Goal: Navigation & Orientation: Find specific page/section

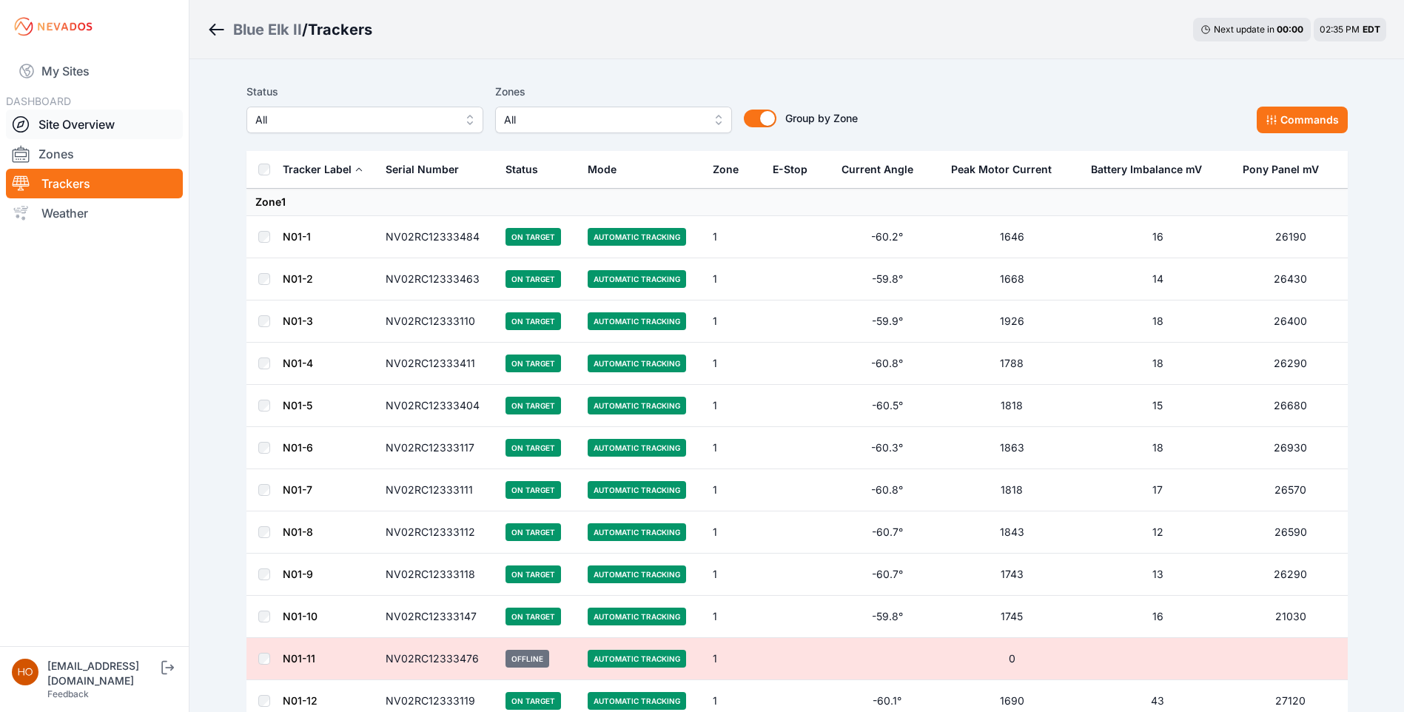
click at [73, 123] on link "Site Overview" at bounding box center [94, 125] width 177 height 30
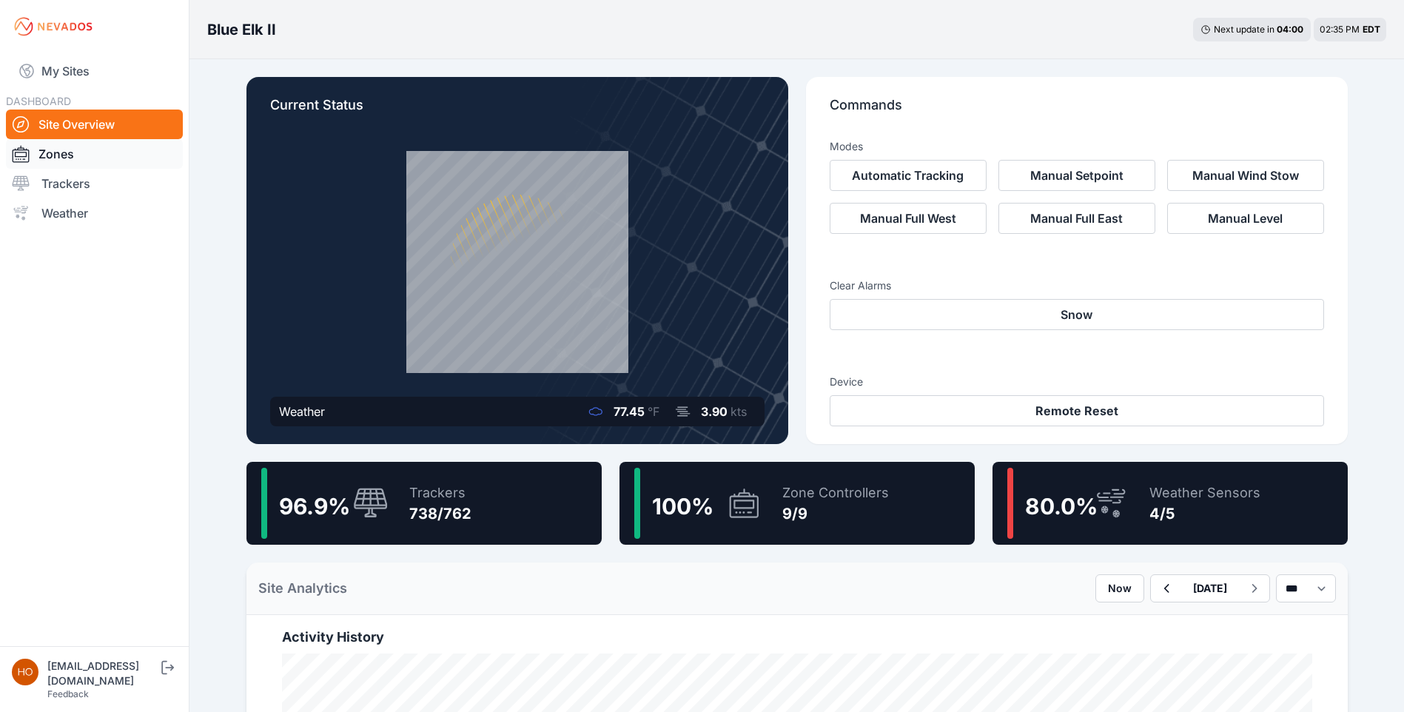
click at [58, 156] on link "Zones" at bounding box center [94, 154] width 177 height 30
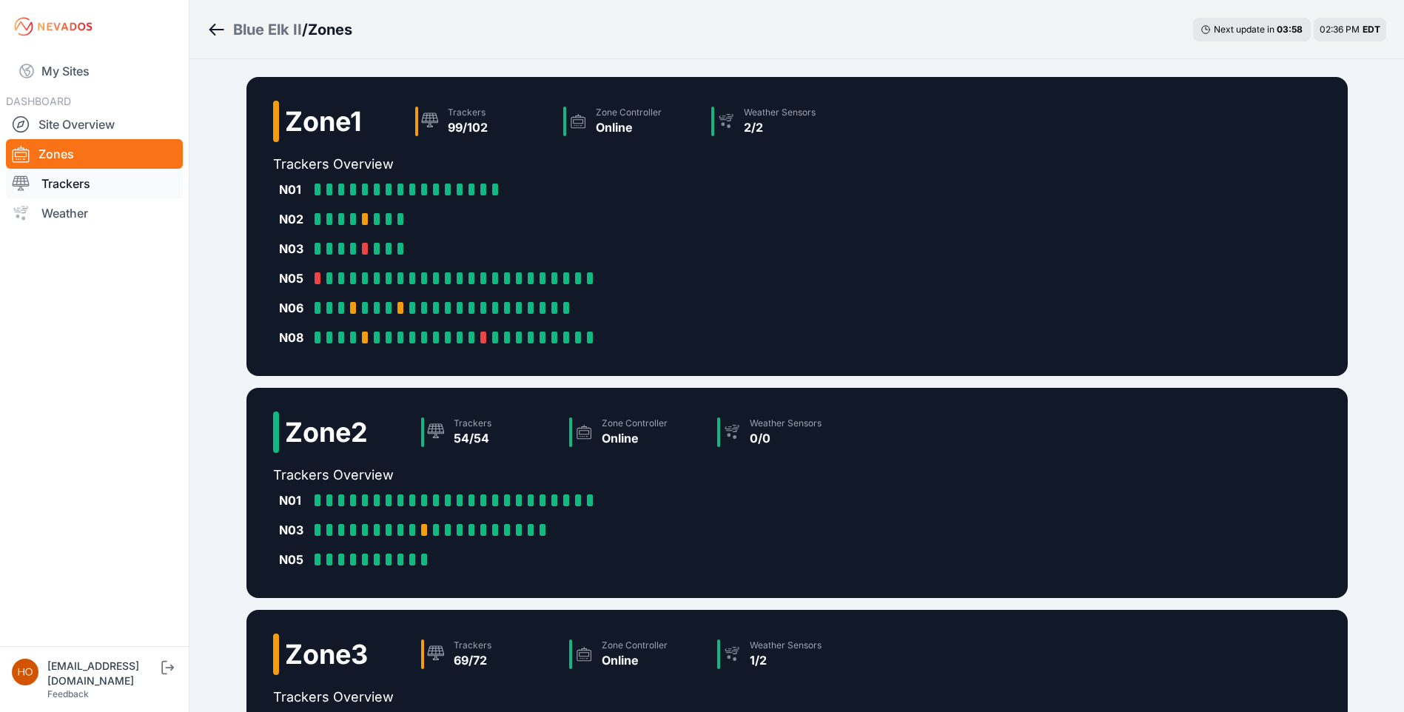
click at [74, 187] on link "Trackers" at bounding box center [94, 184] width 177 height 30
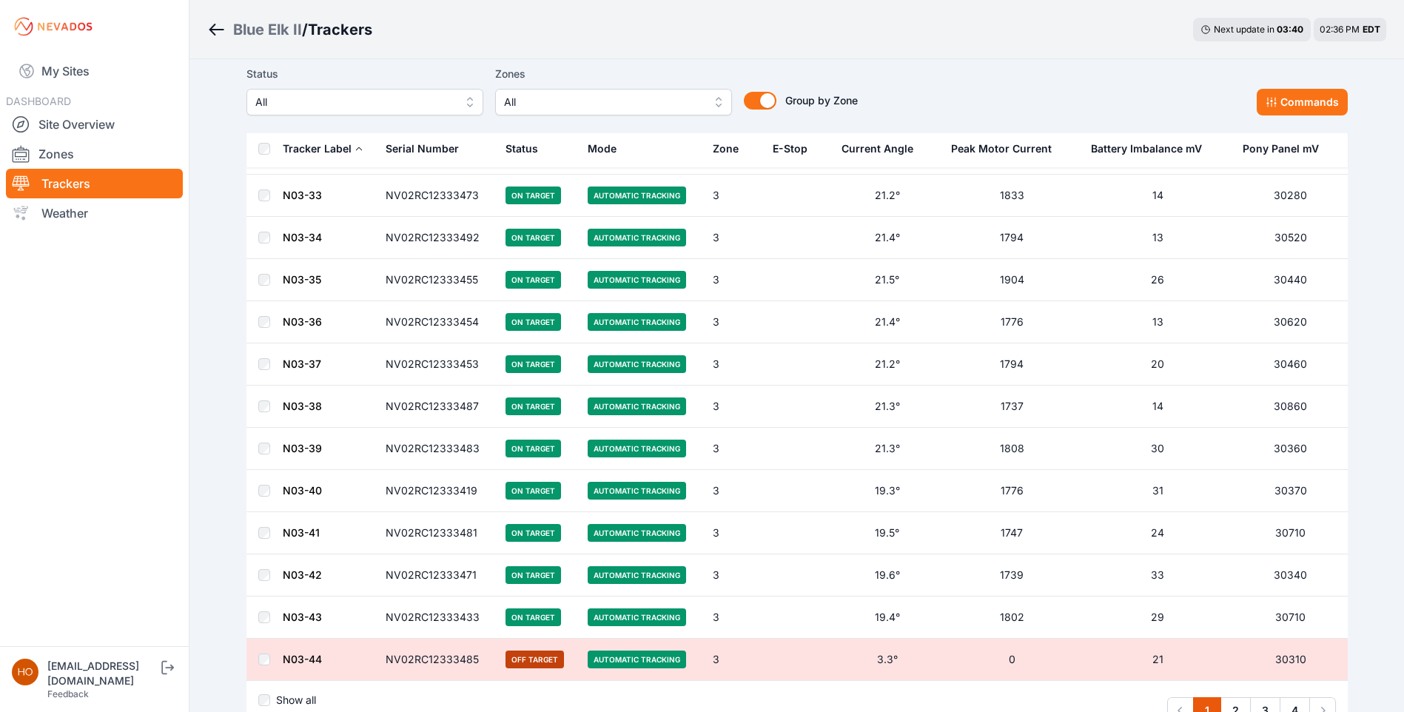
scroll to position [8166, 0]
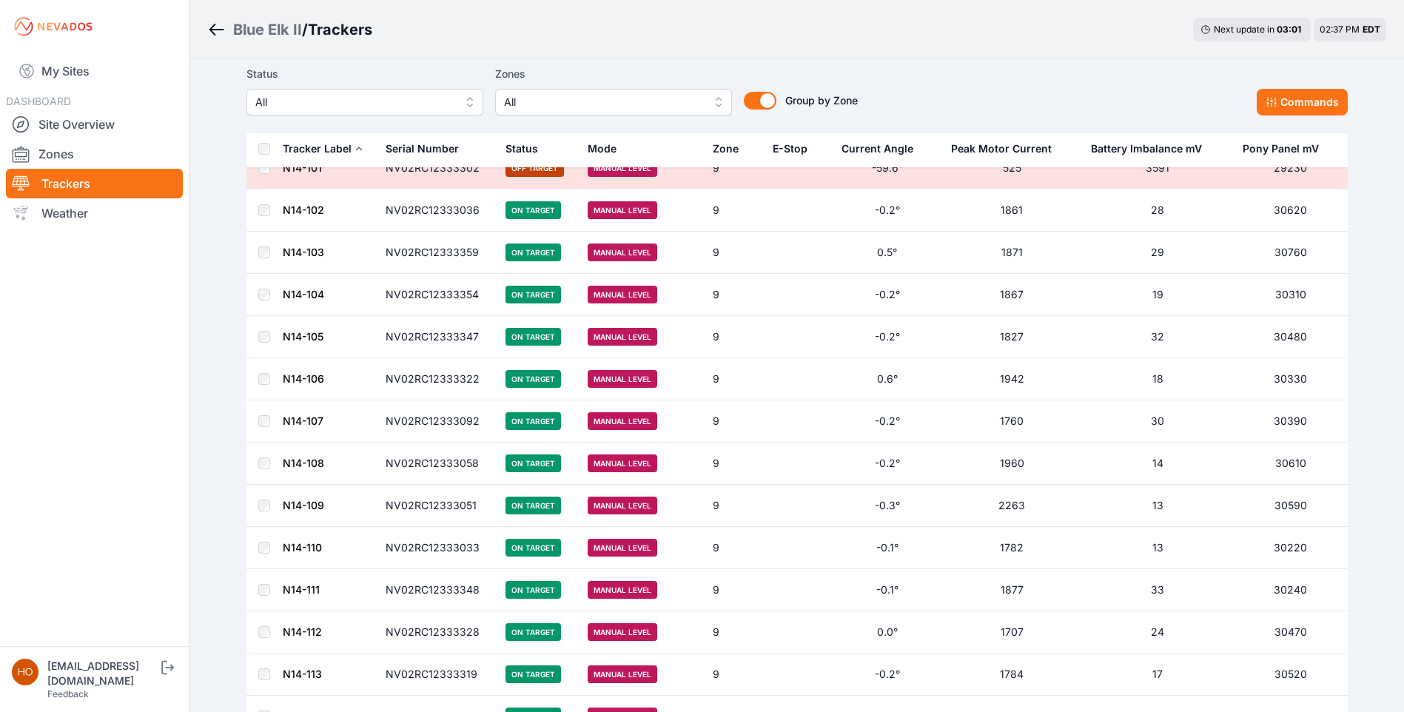
scroll to position [30168, 0]
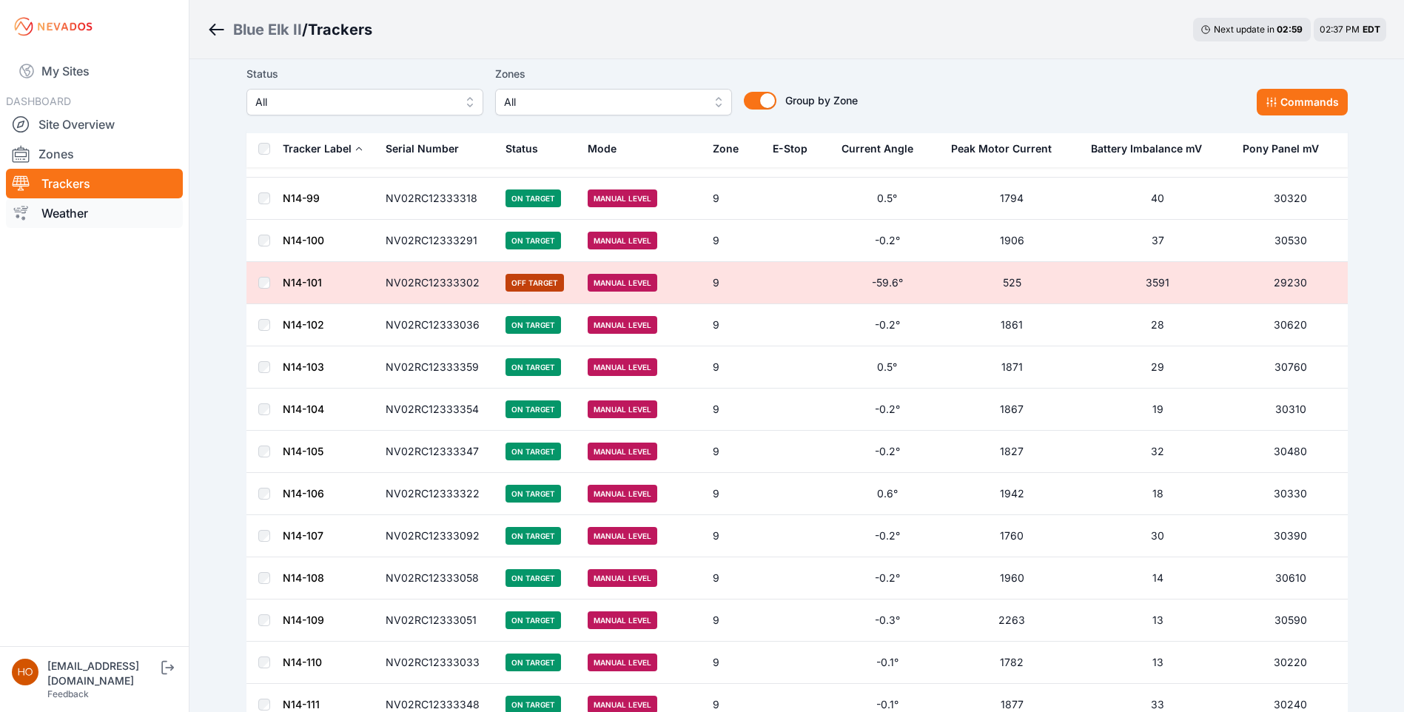
click at [61, 210] on link "Weather" at bounding box center [94, 213] width 177 height 30
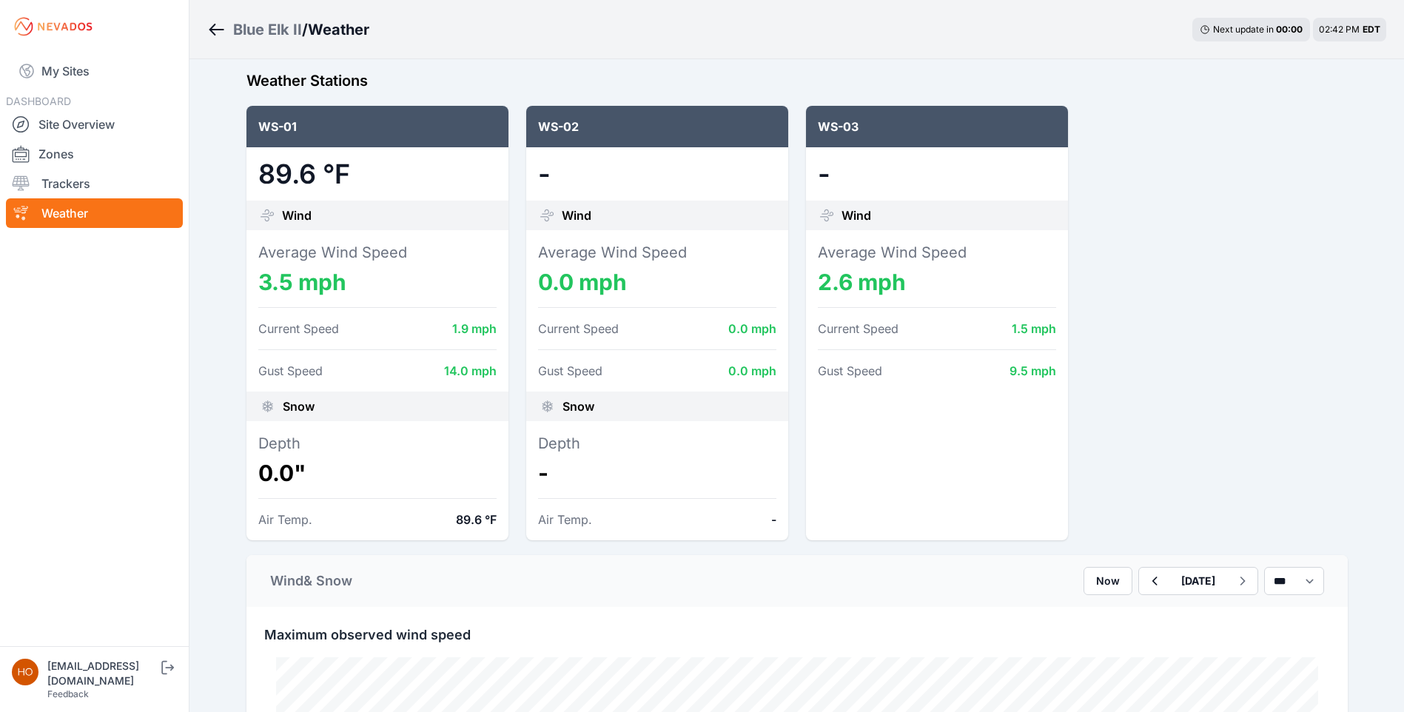
scroll to position [148, 0]
